Goal: Navigation & Orientation: Find specific page/section

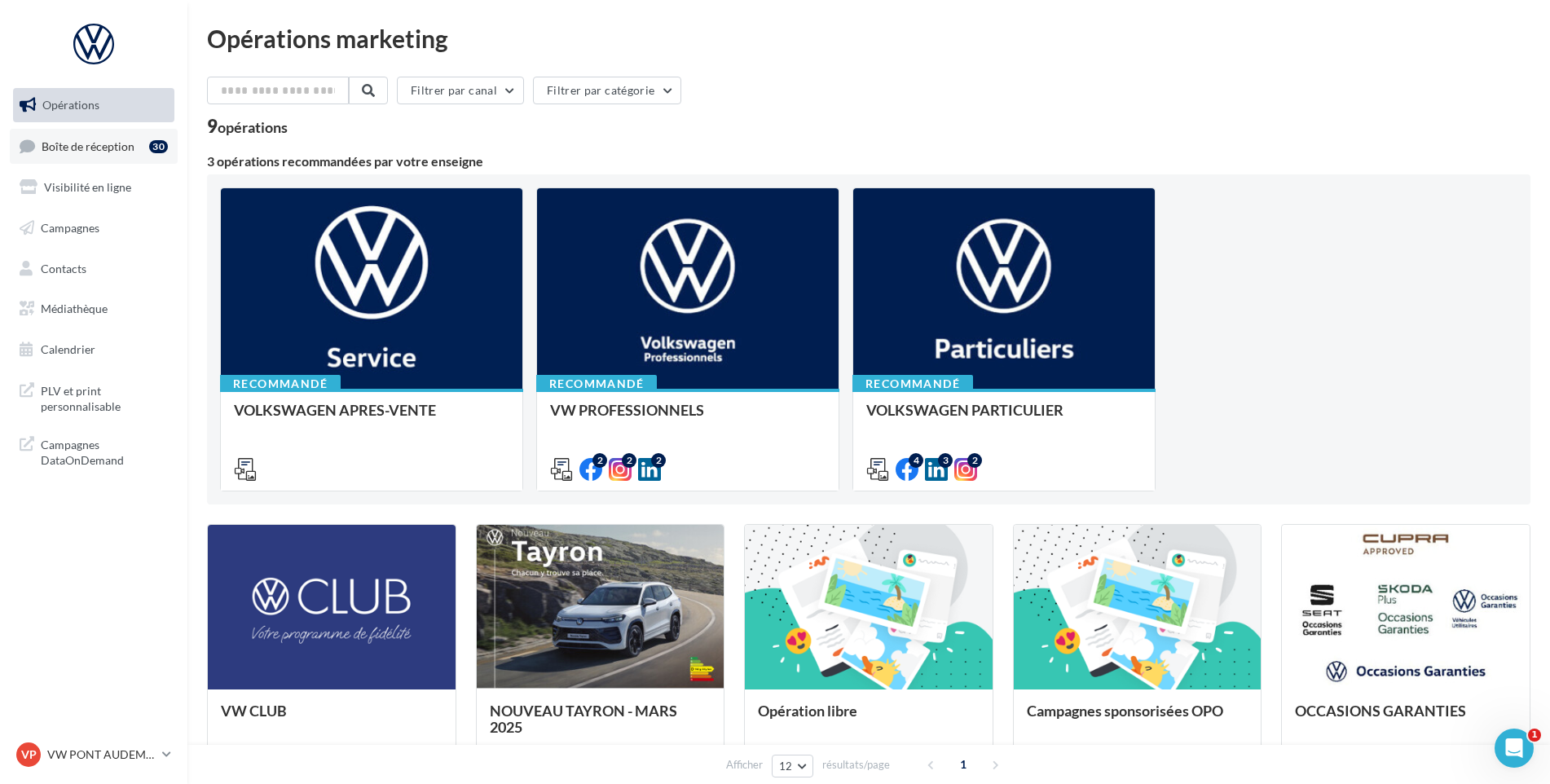
click at [66, 158] on link "Boîte de réception 30" at bounding box center [93, 147] width 167 height 35
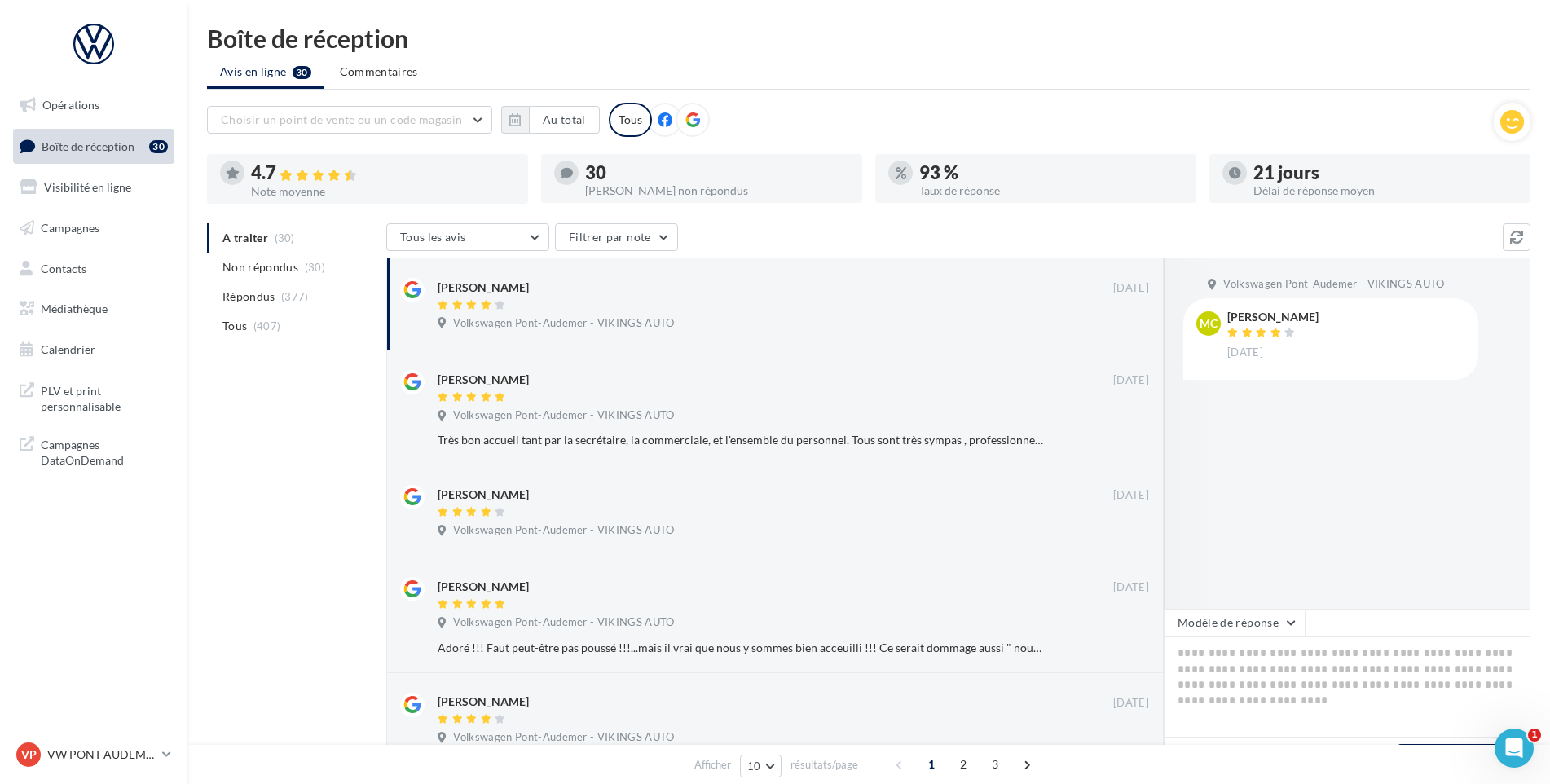
click at [107, 734] on nav "Opérations Boîte de réception 30 Visibilité en ligne Campagnes Contacts Médiath…" at bounding box center [93, 392] width 188 height 784
click at [113, 746] on div "VP VW PONT AUDEMER vw-pon-vau" at bounding box center [86, 754] width 140 height 24
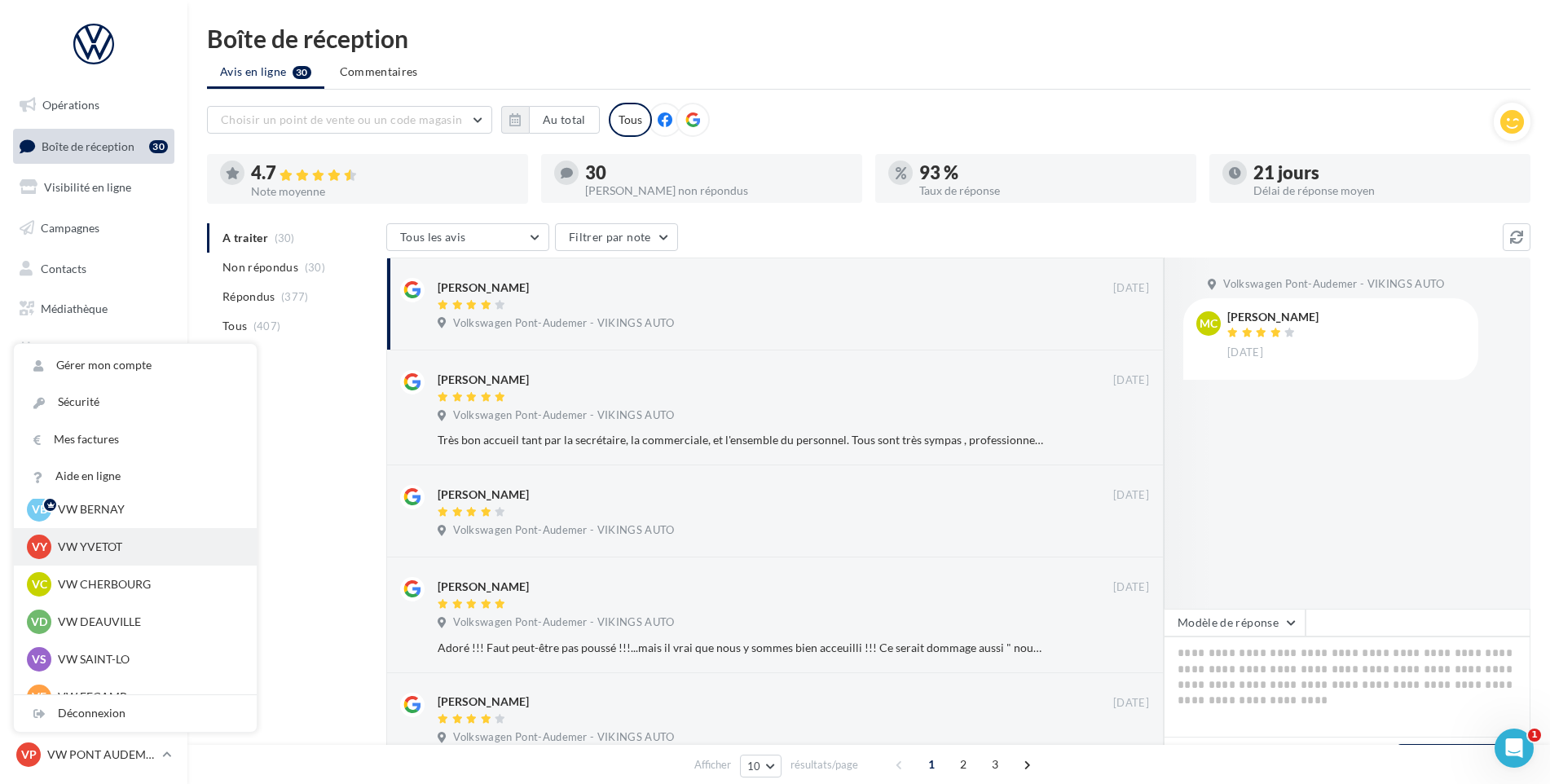
scroll to position [81, 0]
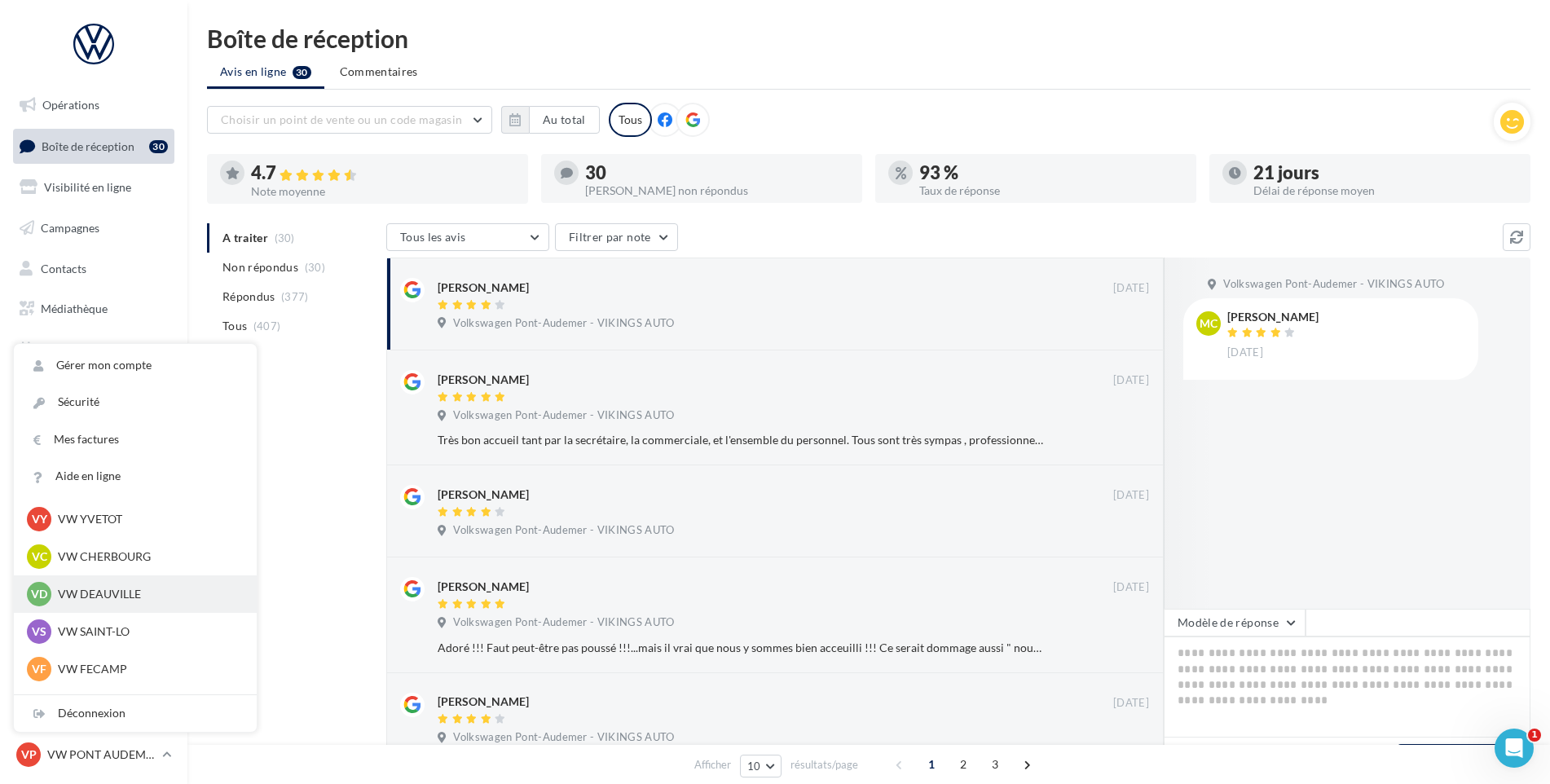
click at [125, 593] on p "VW DEAUVILLE" at bounding box center [147, 594] width 179 height 17
